Goal: Task Accomplishment & Management: Complete application form

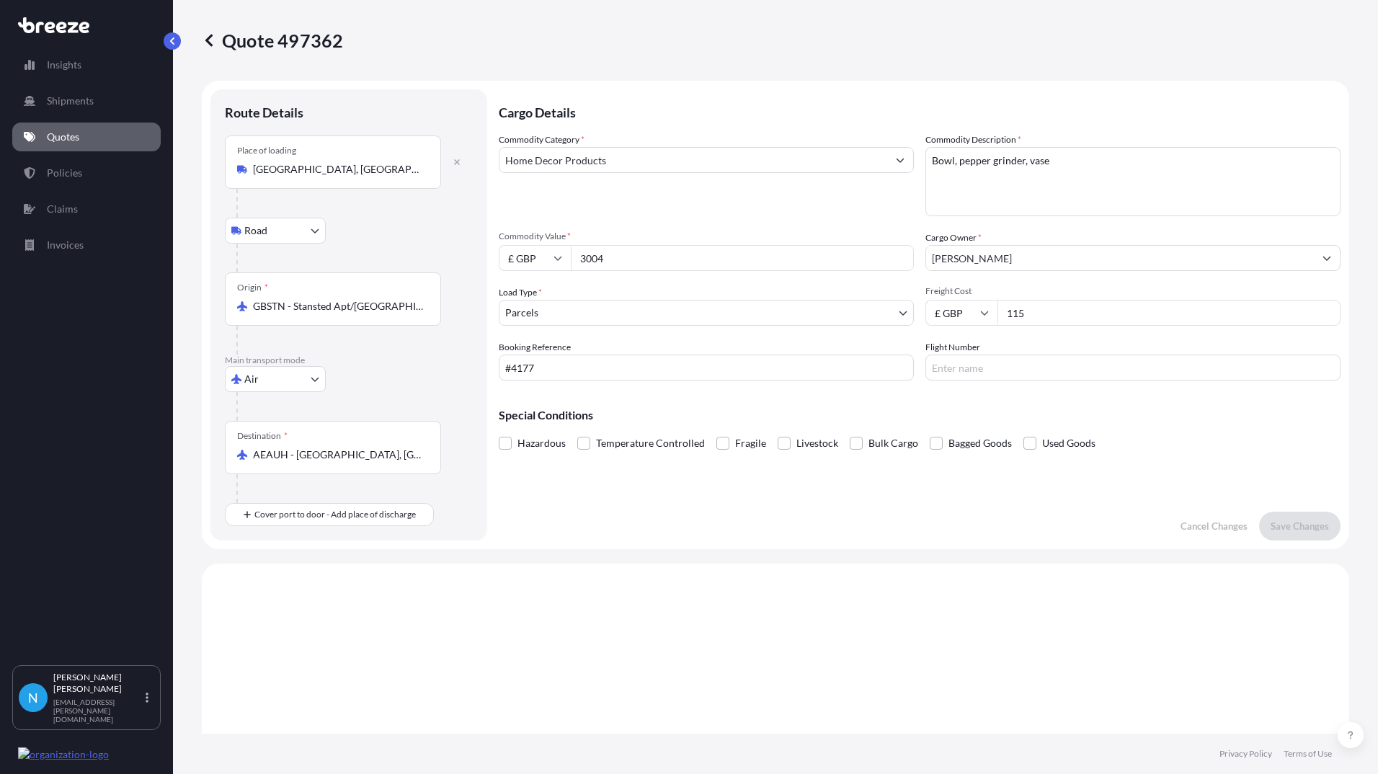
select select "Road"
select select "Air"
select select "3"
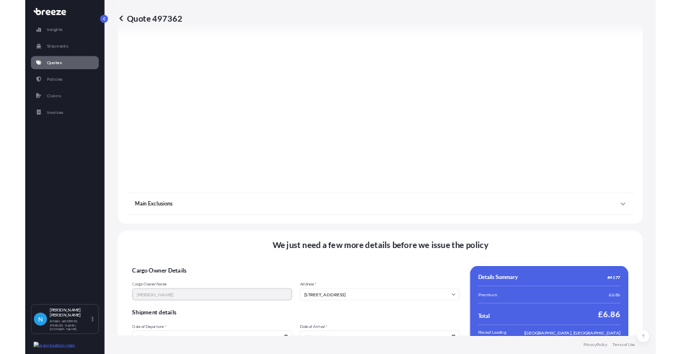
scroll to position [1629, 0]
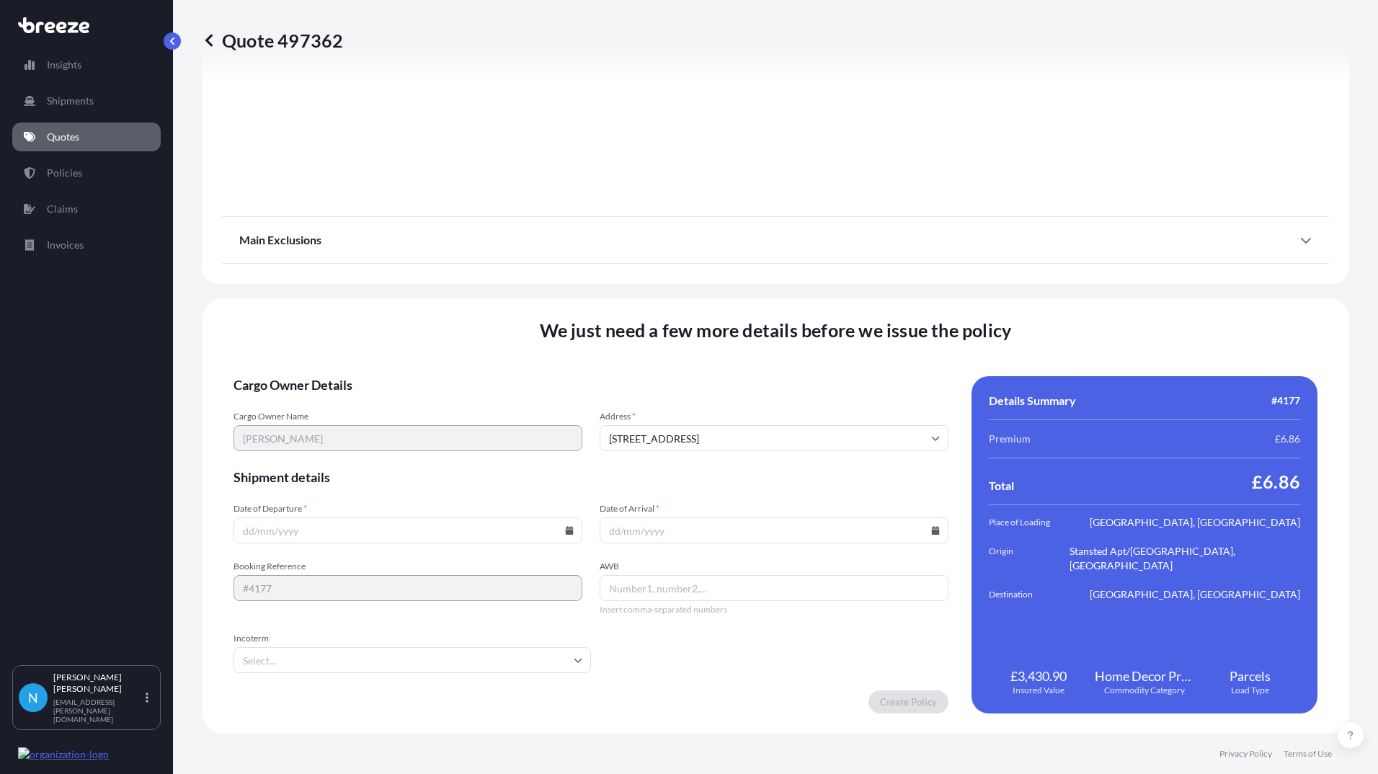
click at [565, 533] on icon at bounding box center [569, 530] width 9 height 9
click at [433, 426] on button "22" at bounding box center [420, 423] width 23 height 23
type input "[DATE]"
click at [932, 530] on icon at bounding box center [936, 530] width 8 height 9
click at [795, 456] on button "29" at bounding box center [783, 449] width 23 height 23
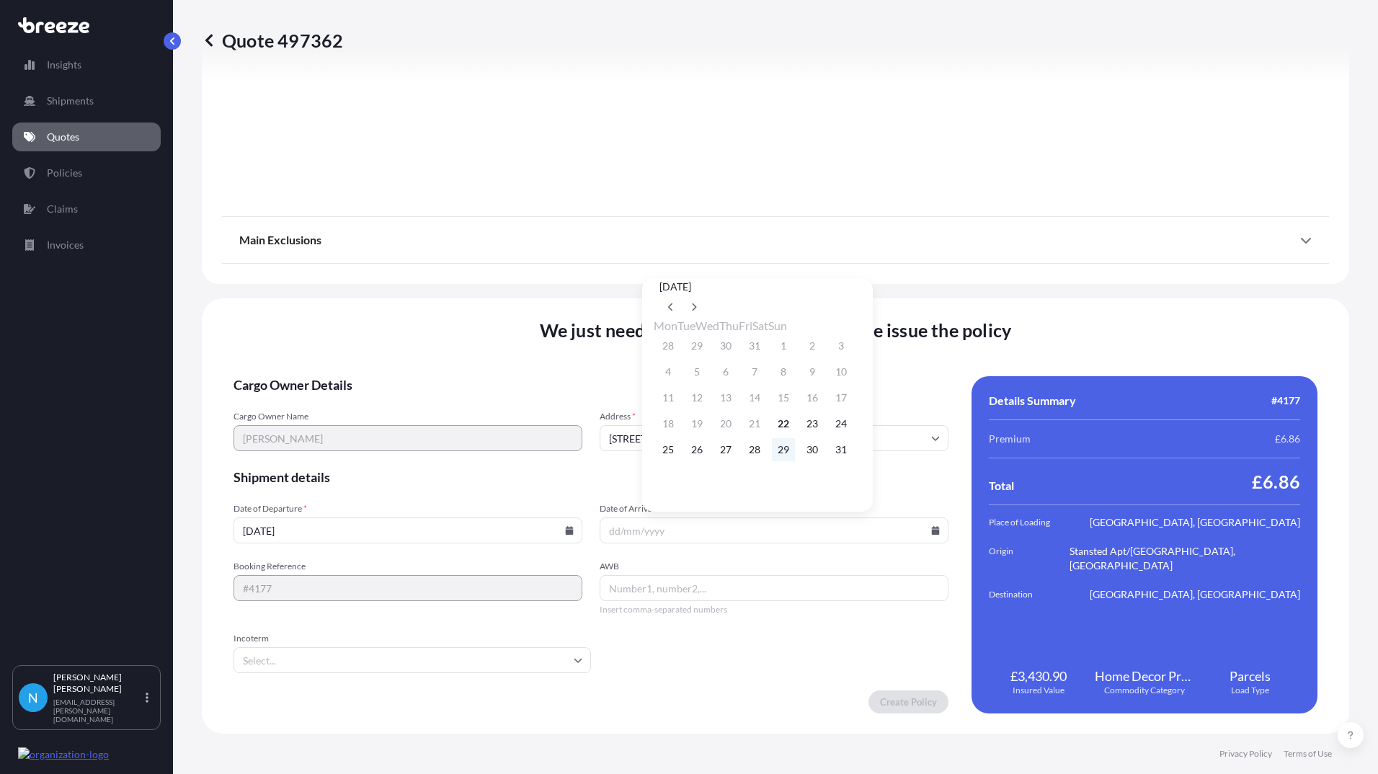
type input "[DATE]"
click at [637, 588] on input "AWB" at bounding box center [774, 588] width 349 height 26
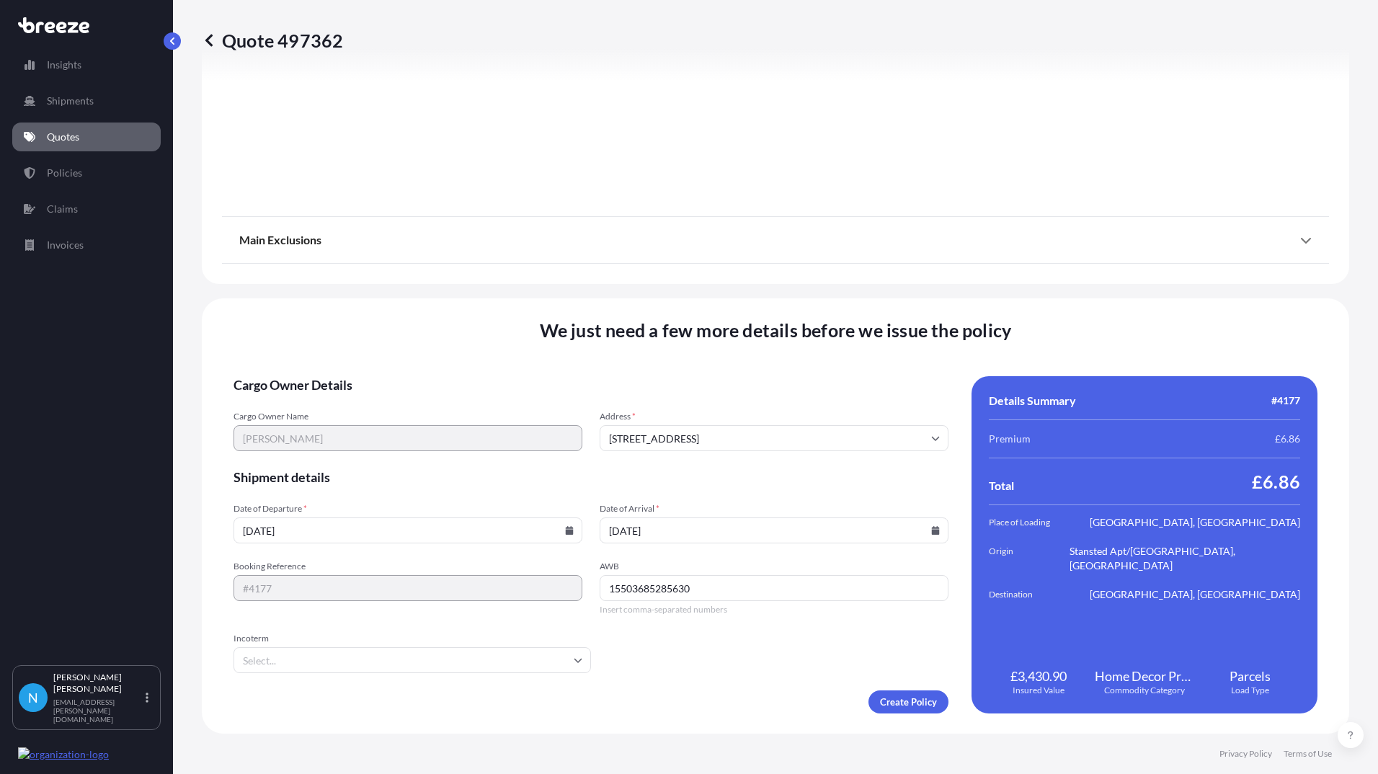
type input "15503685285630"
click at [350, 664] on input "Incoterm" at bounding box center [413, 660] width 358 height 26
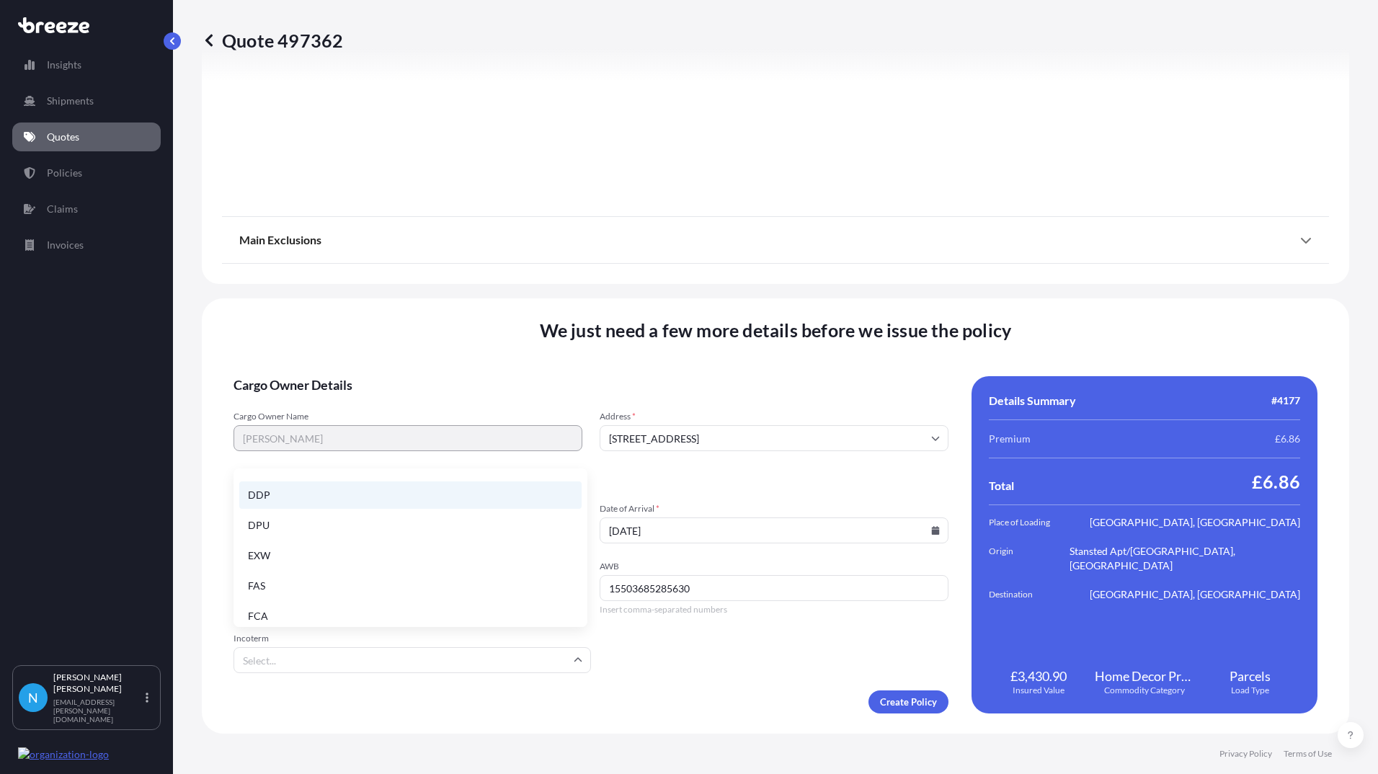
click at [283, 494] on li "DDP" at bounding box center [410, 495] width 342 height 27
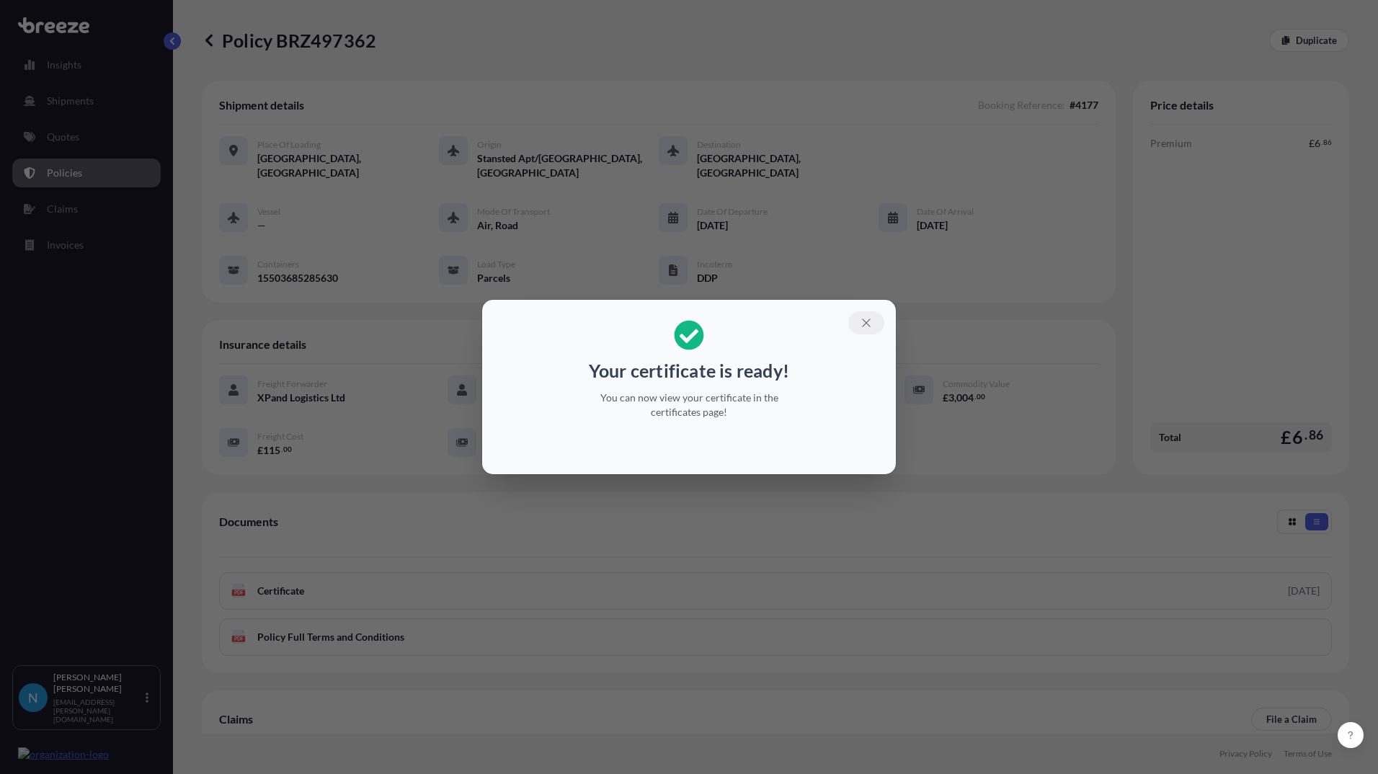
click at [862, 322] on icon "button" at bounding box center [866, 322] width 13 height 13
